Goal: Find specific page/section: Find specific page/section

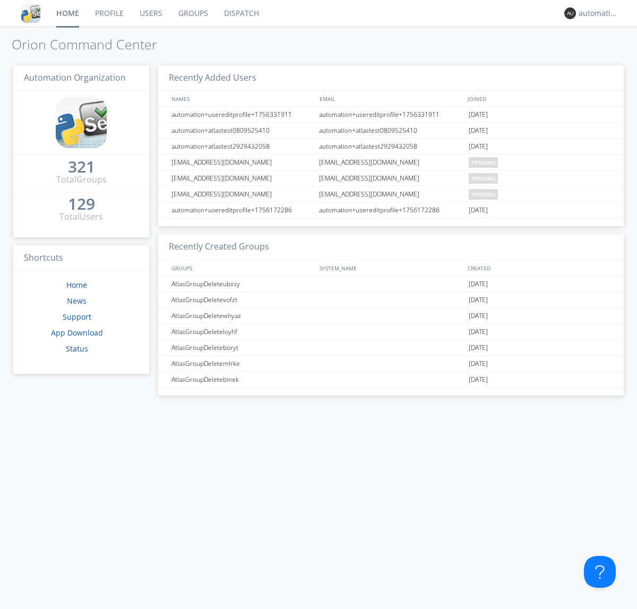
click at [240, 13] on link "Dispatch" at bounding box center [241, 13] width 51 height 27
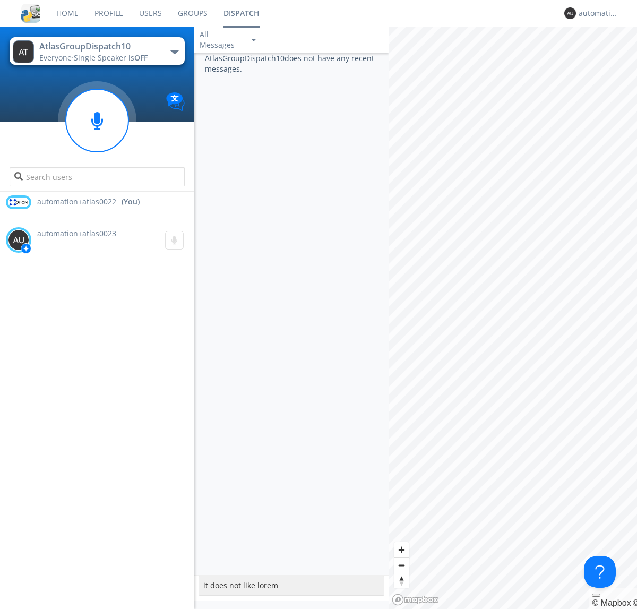
type textarea "it does not like lorem"
click at [595, 13] on div "automation+atlas0022" at bounding box center [598, 13] width 40 height 11
